Goal: Information Seeking & Learning: Learn about a topic

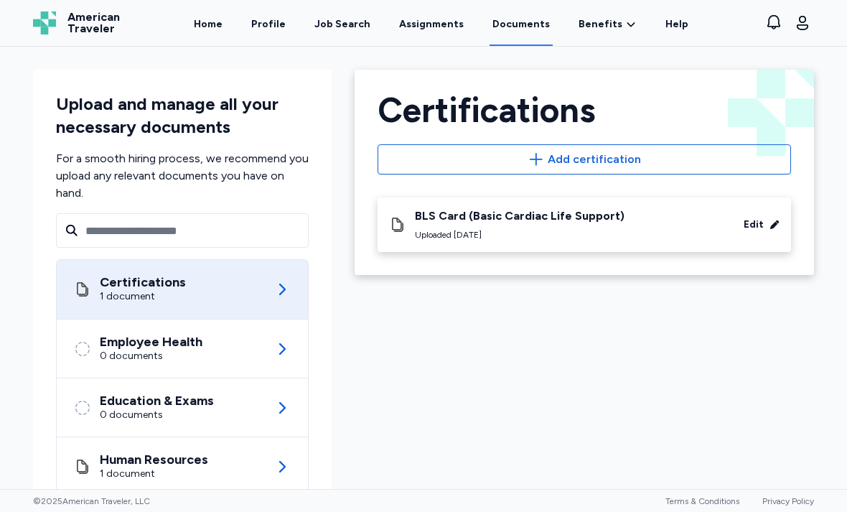
click at [334, 34] on link "Job Search" at bounding box center [343, 23] width 62 height 46
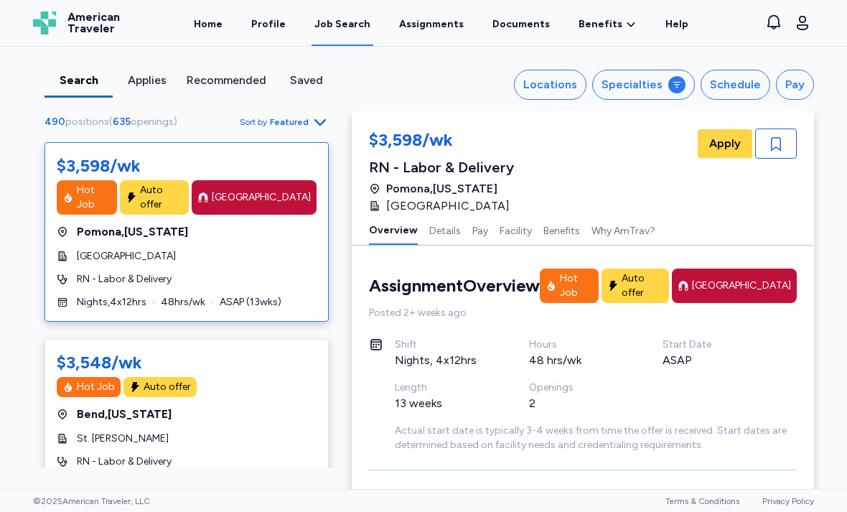
click at [678, 87] on icon at bounding box center [676, 84] width 11 height 11
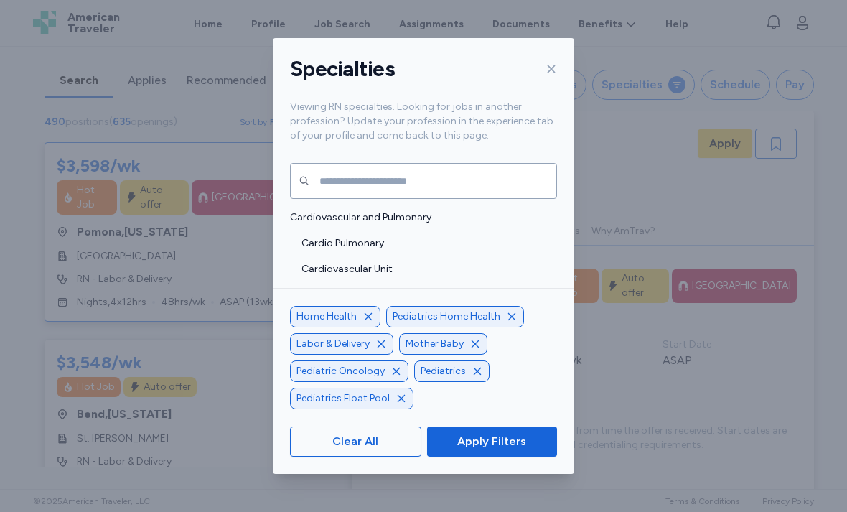
click at [365, 319] on icon "button" at bounding box center [368, 315] width 7 height 7
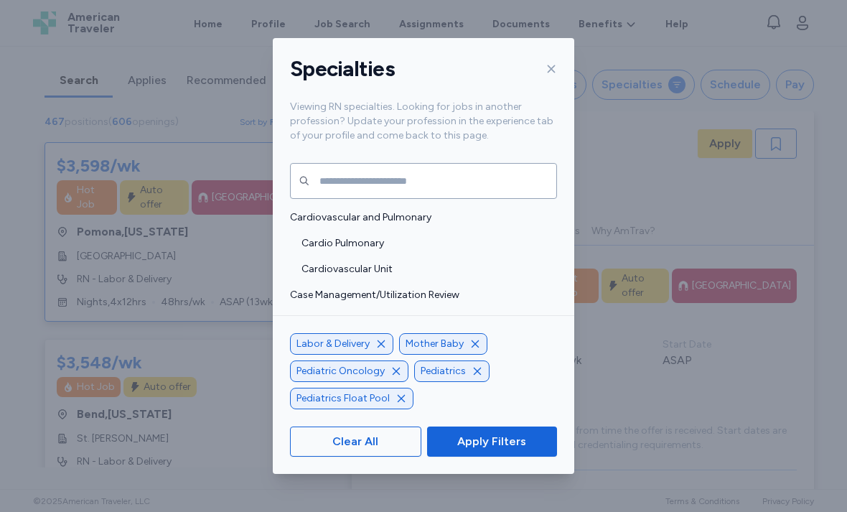
click at [380, 347] on icon "button" at bounding box center [381, 343] width 7 height 7
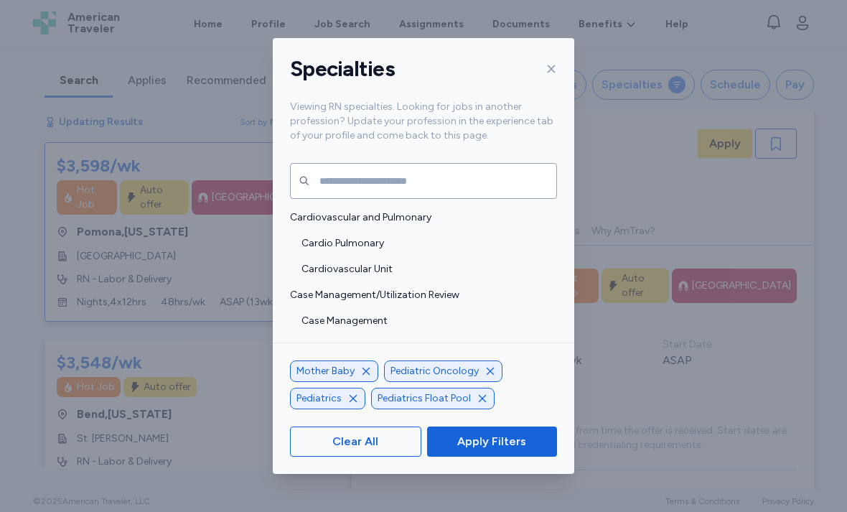
click at [486, 377] on icon "button" at bounding box center [490, 370] width 11 height 11
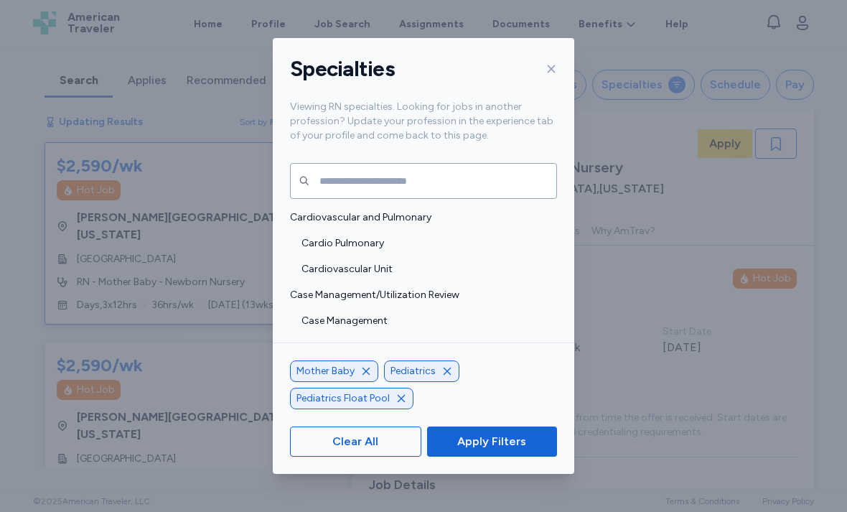
click at [399, 401] on icon "button" at bounding box center [401, 397] width 7 height 7
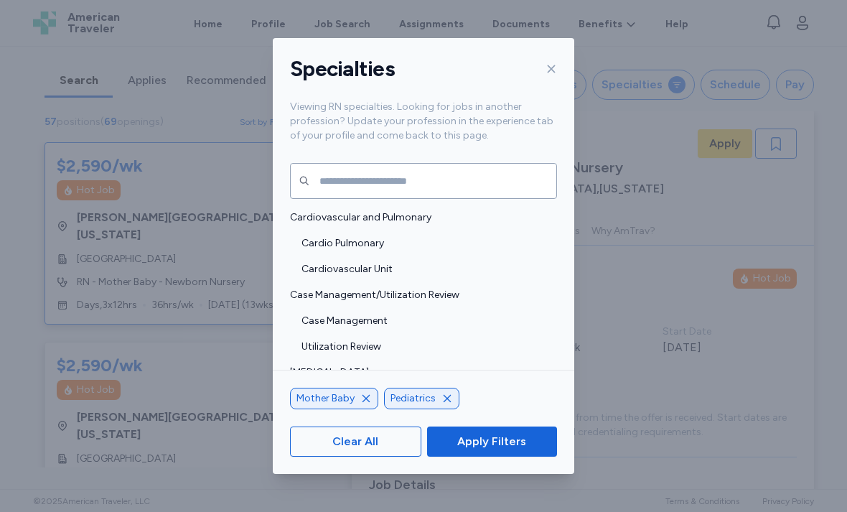
click at [449, 404] on icon "button" at bounding box center [446, 398] width 11 height 11
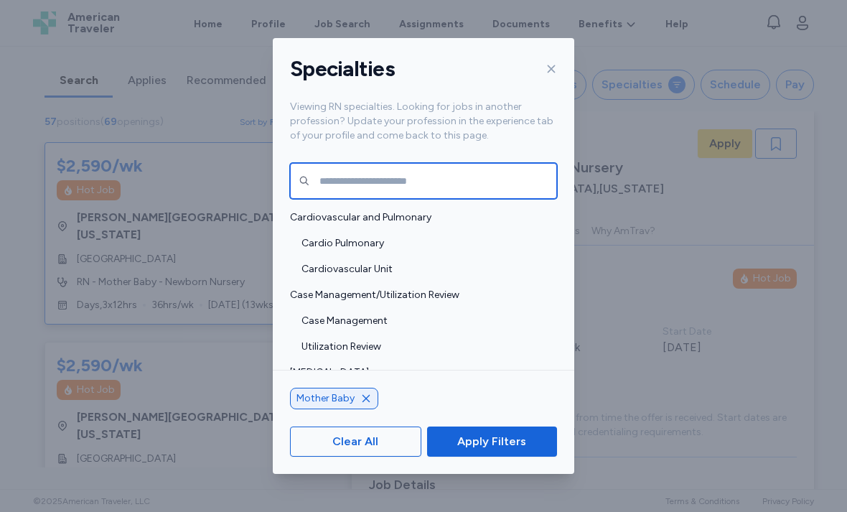
click at [440, 163] on input "text" at bounding box center [423, 181] width 267 height 36
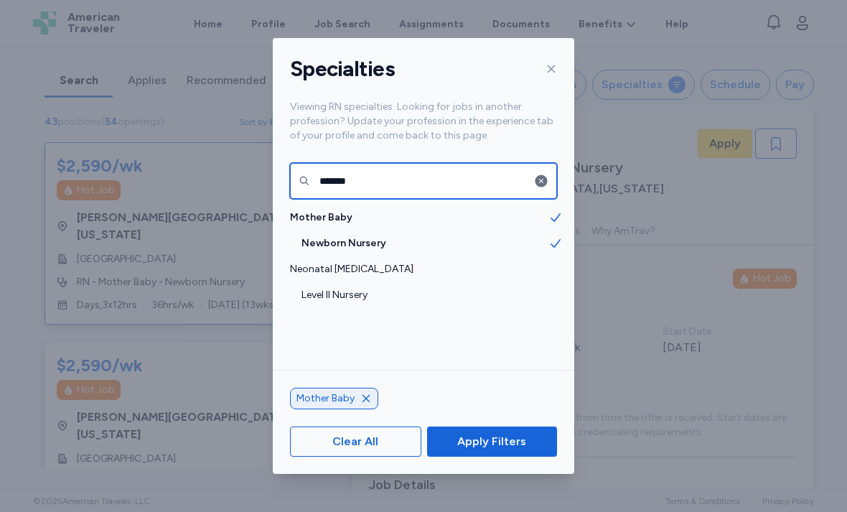
type input "*******"
click at [477, 288] on span "Level II Nursery" at bounding box center [424, 295] width 247 height 14
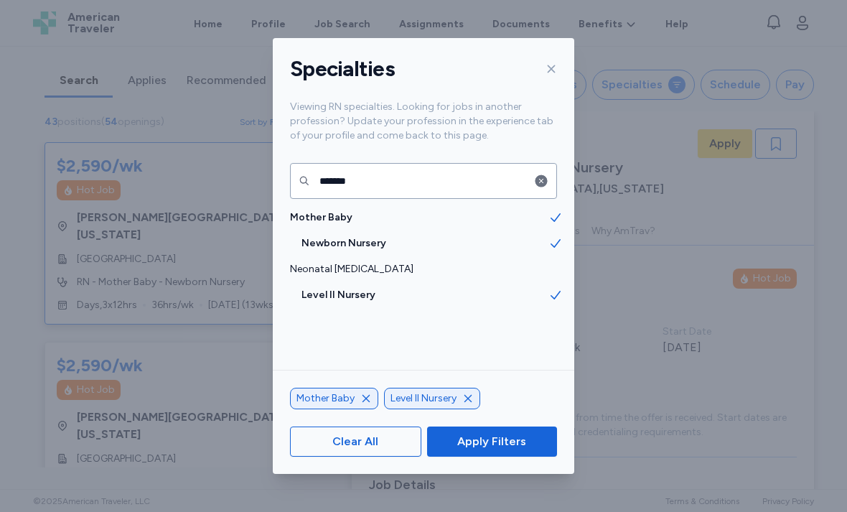
click at [490, 450] on span "Apply Filters" at bounding box center [491, 441] width 69 height 17
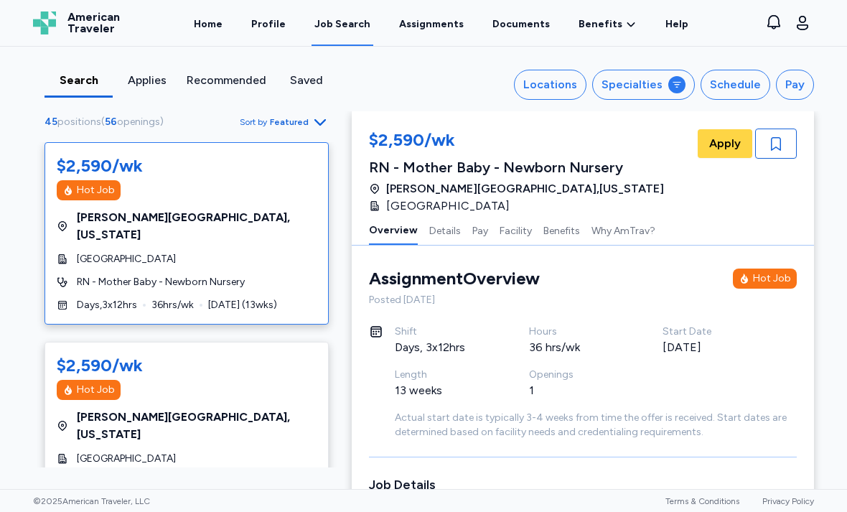
click at [317, 123] on icon "button" at bounding box center [319, 122] width 11 height 6
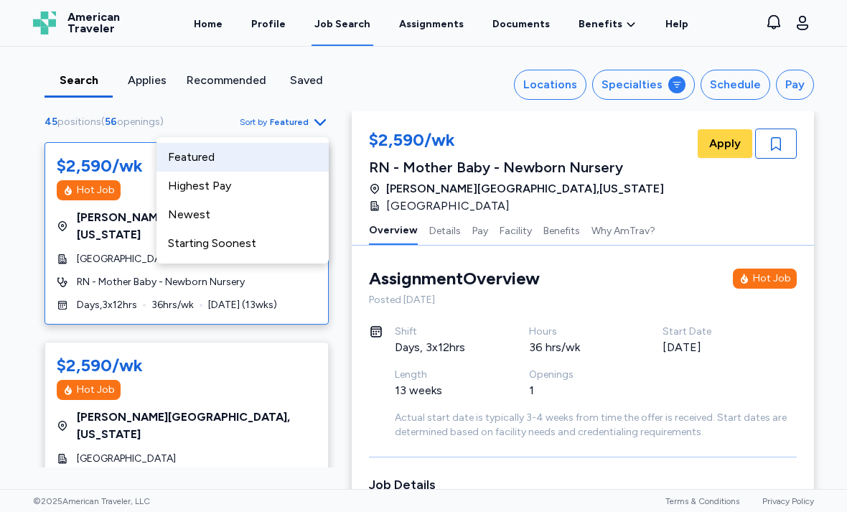
click at [258, 186] on div "Highest Pay" at bounding box center [242, 186] width 172 height 29
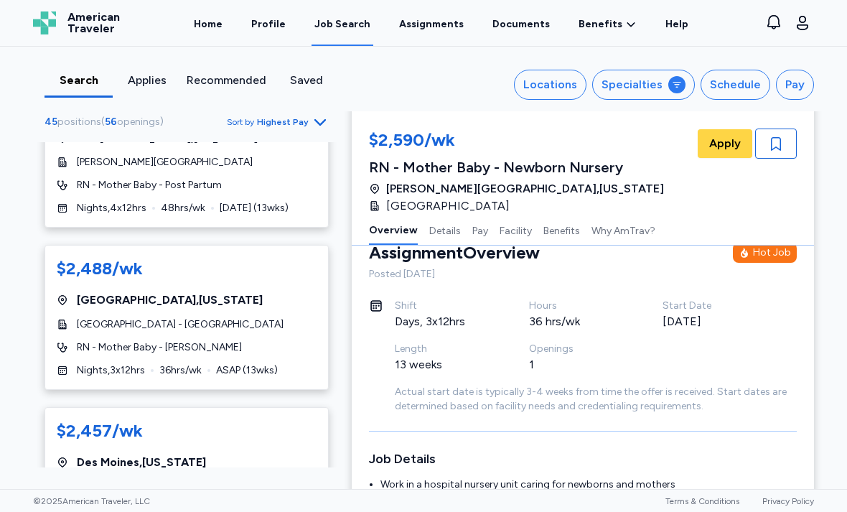
scroll to position [1363, 0]
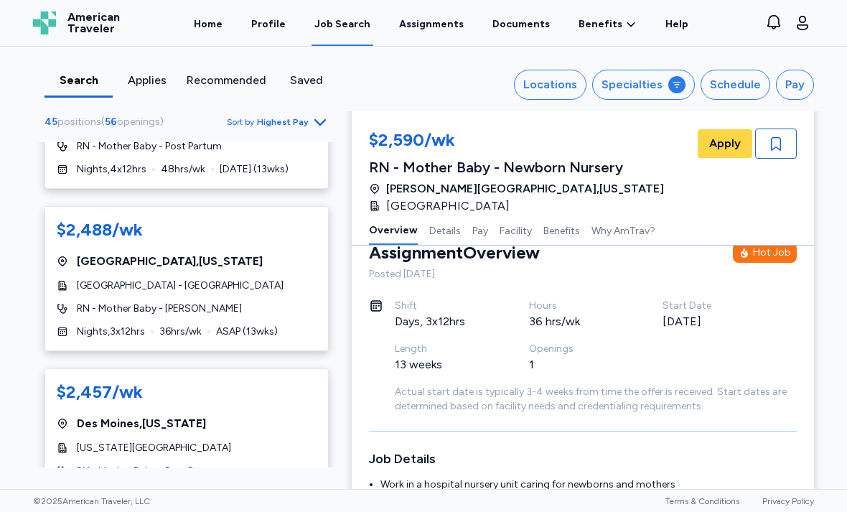
click at [296, 370] on div "$2,457/wk [GEOGRAPHIC_DATA] , [US_STATE] [US_STATE][GEOGRAPHIC_DATA][DEMOGRAPHI…" at bounding box center [187, 440] width 284 height 145
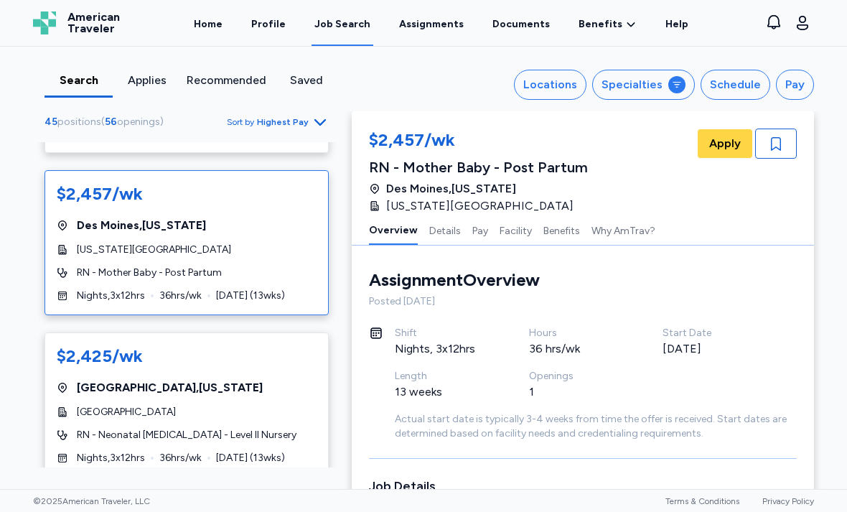
scroll to position [1519, 0]
